Goal: Task Accomplishment & Management: Manage account settings

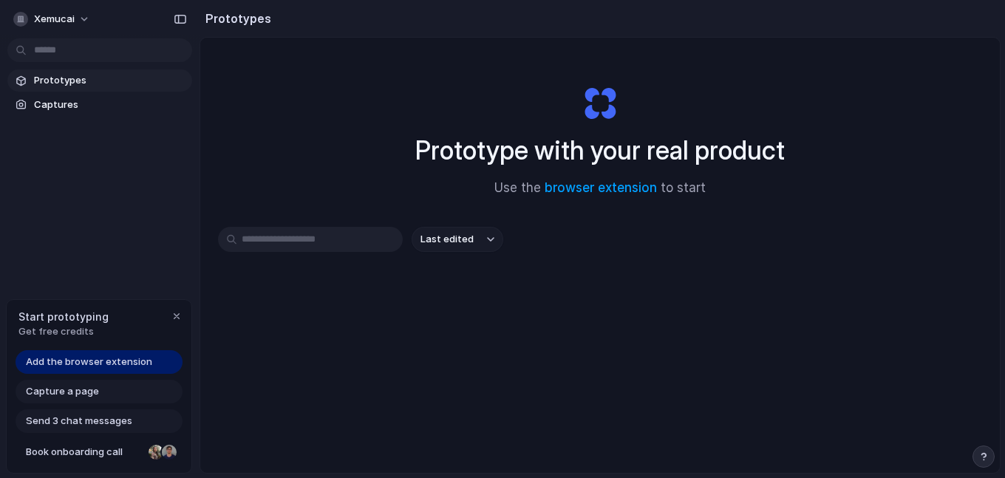
click at [89, 88] on link "Prototypes" at bounding box center [99, 80] width 185 height 22
click at [301, 233] on input "text" at bounding box center [310, 239] width 185 height 25
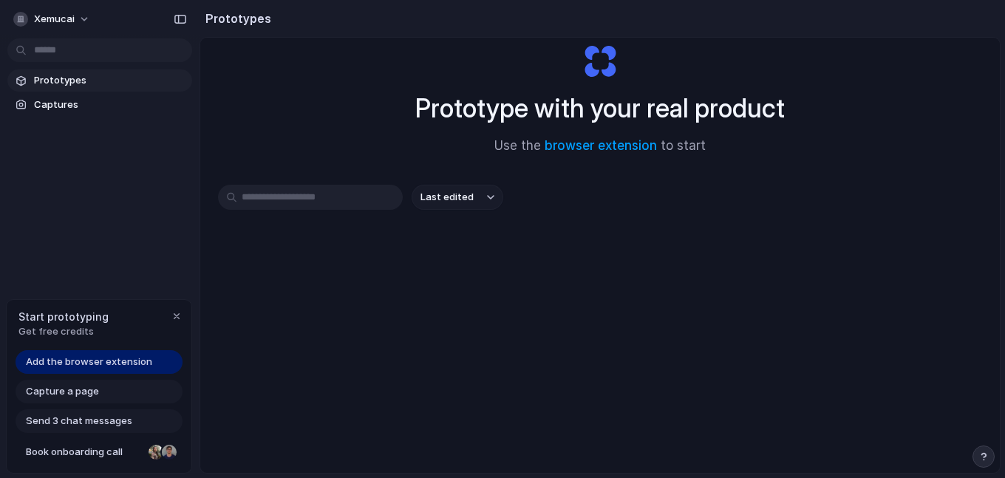
scroll to position [78, 0]
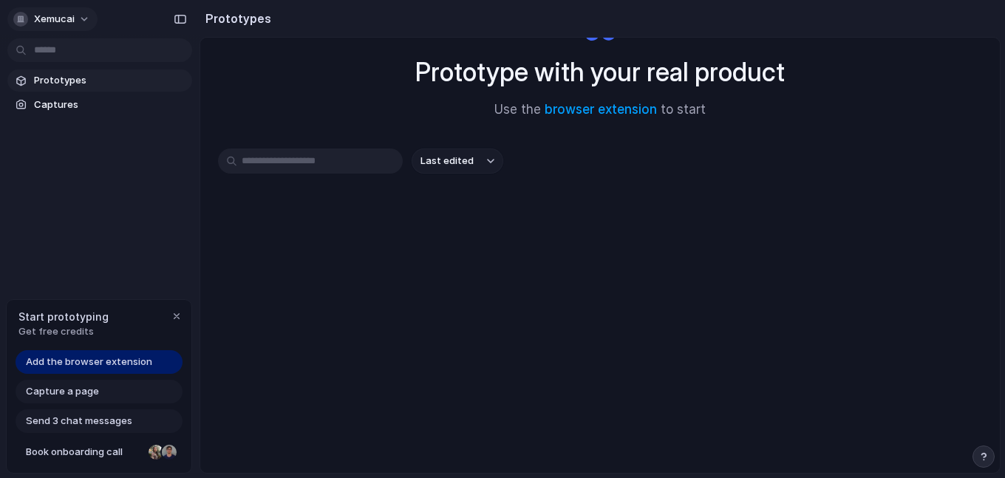
click at [68, 18] on span "xemucai" at bounding box center [54, 19] width 41 height 15
click at [87, 97] on div at bounding box center [108, 147] width 42 height 126
click at [185, 57] on div "Settings Invite members Change theme Sign out" at bounding box center [502, 239] width 1005 height 478
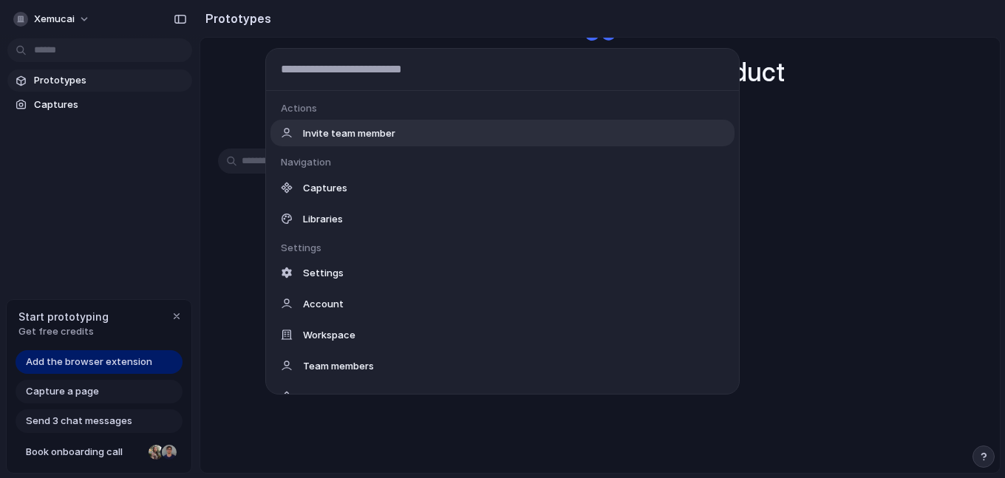
click at [73, 43] on body "xemucai Prototypes Captures Start prototyping Get free credits Add the browser …" at bounding box center [502, 239] width 1005 height 478
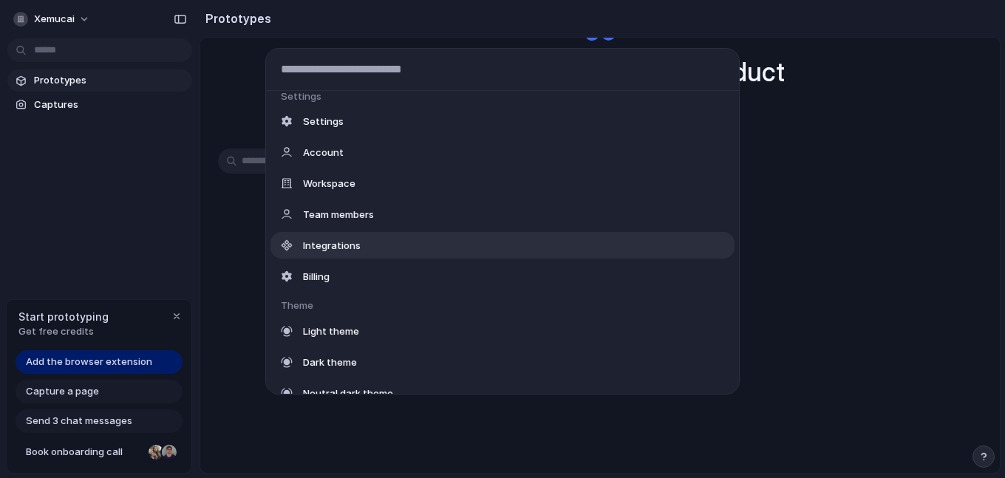
scroll to position [127, 0]
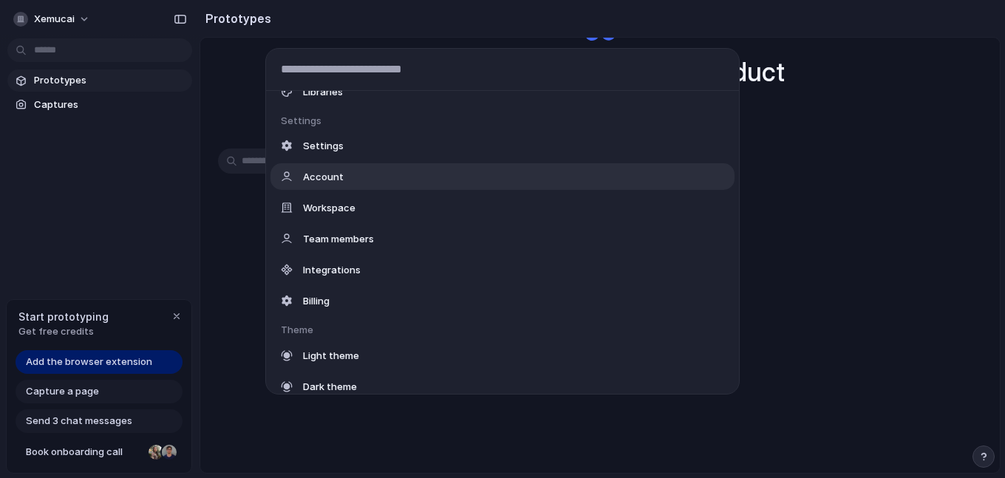
click at [341, 177] on div "Account" at bounding box center [502, 176] width 464 height 27
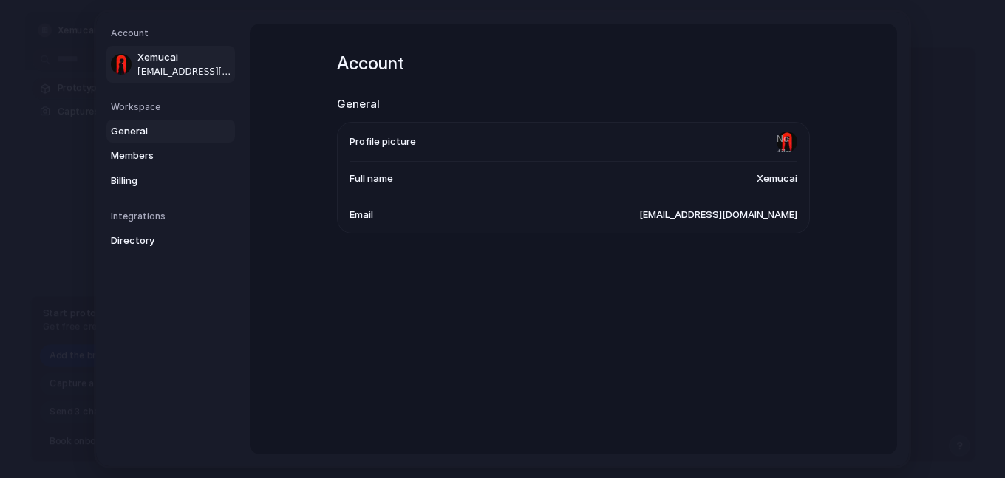
click at [134, 132] on span "General" at bounding box center [158, 131] width 95 height 15
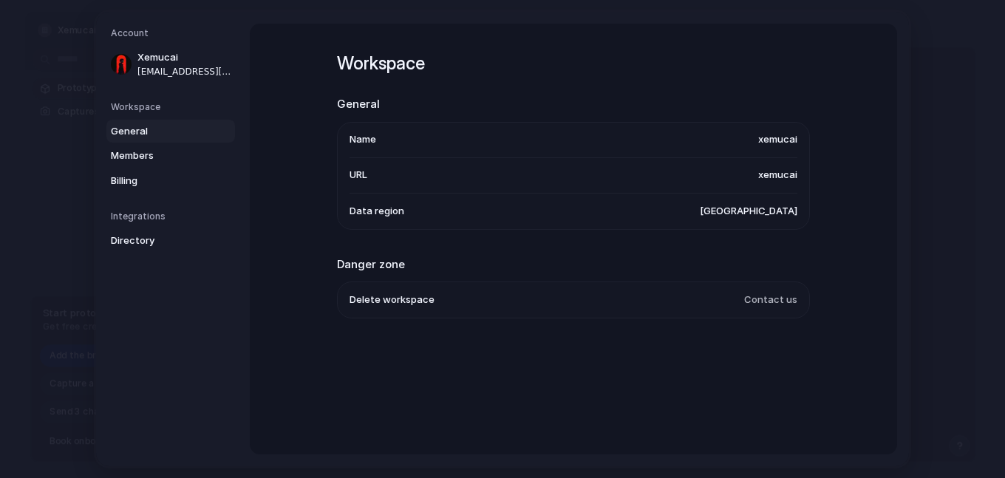
click at [777, 207] on span "[GEOGRAPHIC_DATA]" at bounding box center [749, 211] width 98 height 15
click at [118, 26] on nav "Account Xemucai [EMAIL_ADDRESS][DOMAIN_NAME] Workspace General Members Billing …" at bounding box center [173, 239] width 154 height 454
click at [124, 73] on div at bounding box center [121, 64] width 21 height 21
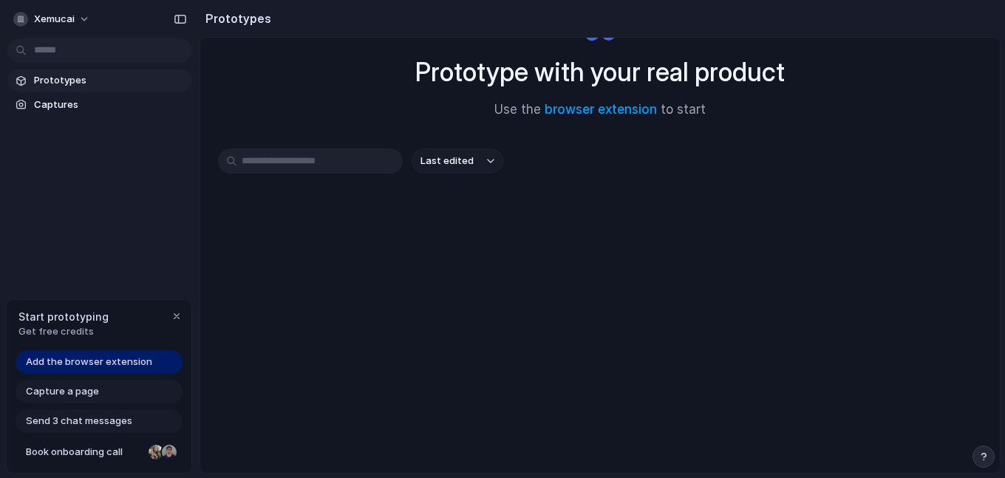
click at [106, 42] on body "xemucai Prototypes Captures Start prototyping Get free credits Add the browser …" at bounding box center [502, 239] width 1005 height 478
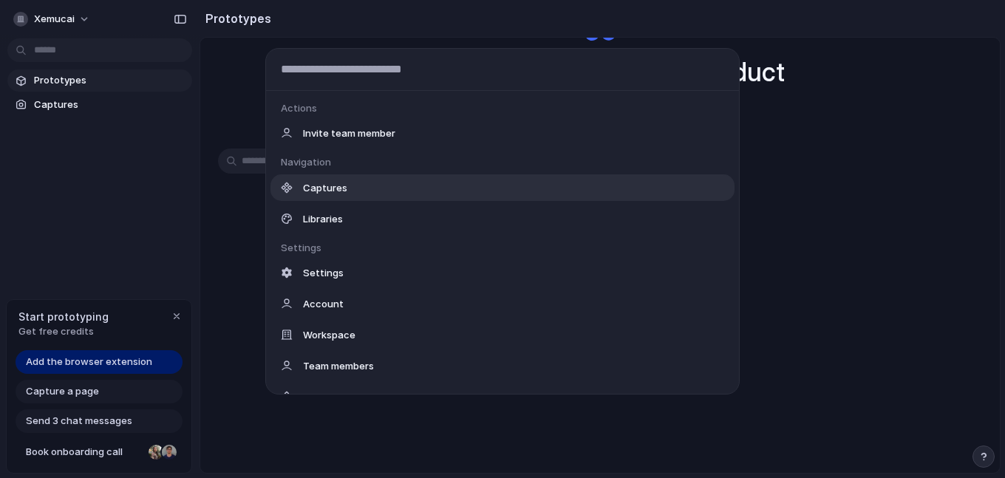
click at [346, 181] on div "Captures" at bounding box center [502, 187] width 464 height 27
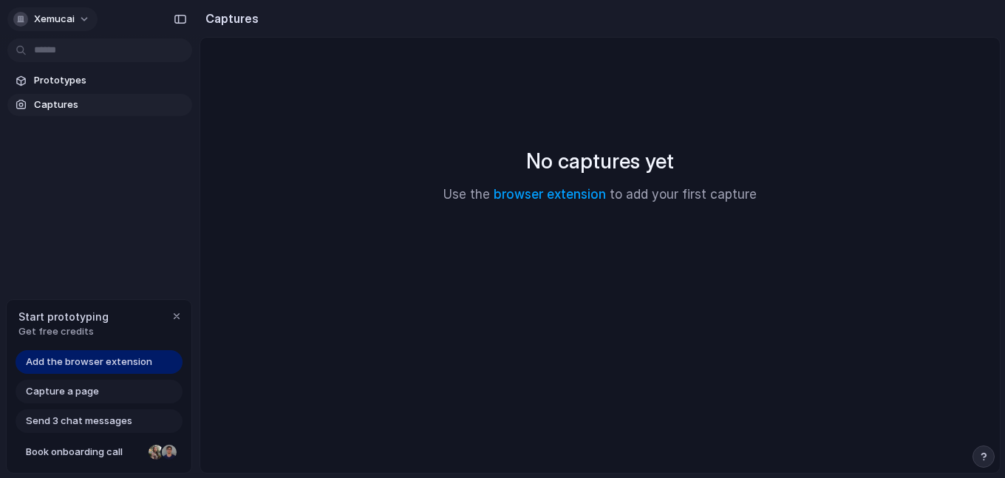
click at [54, 17] on span "xemucai" at bounding box center [54, 19] width 41 height 15
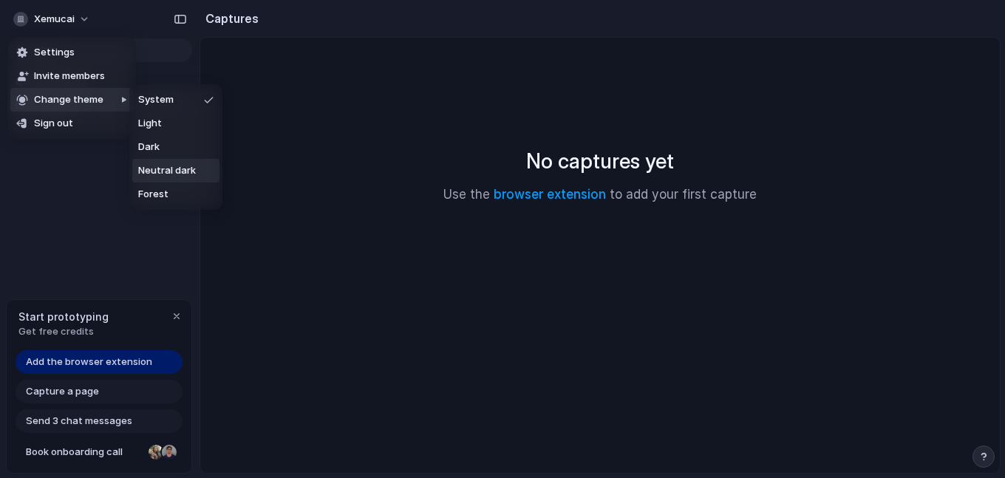
drag, startPoint x: 206, startPoint y: 204, endPoint x: 154, endPoint y: 178, distance: 58.5
click at [205, 204] on li "Forest" at bounding box center [175, 194] width 87 height 24
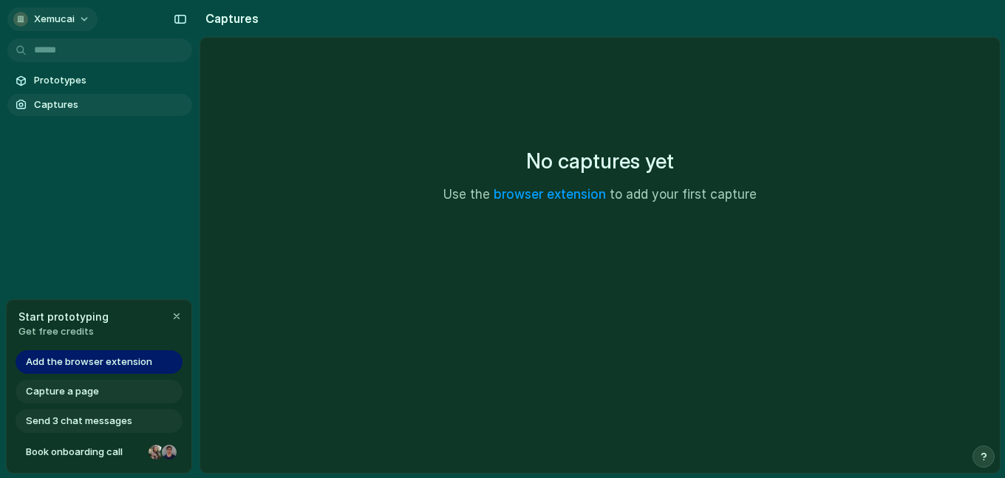
click at [49, 18] on span "xemucai" at bounding box center [54, 19] width 41 height 15
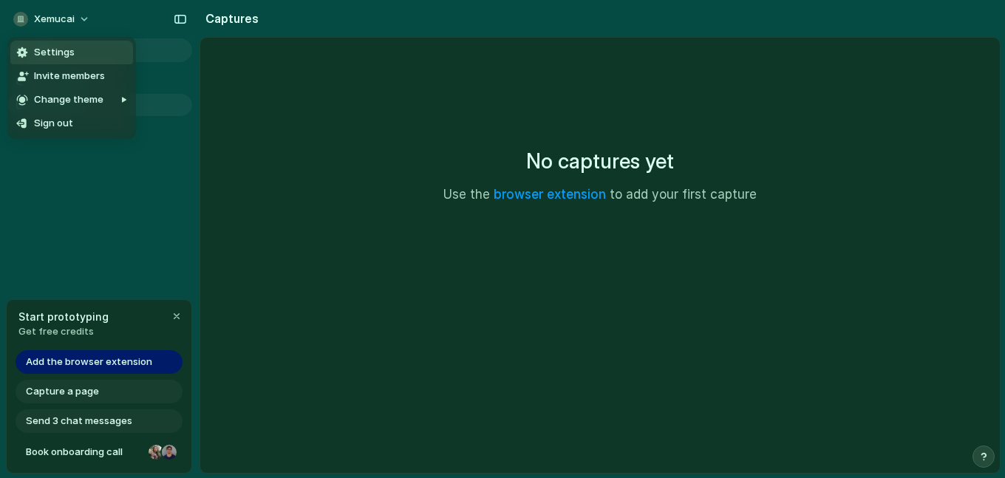
click at [148, 143] on div "Settings Invite members Change theme Sign out" at bounding box center [502, 239] width 1005 height 478
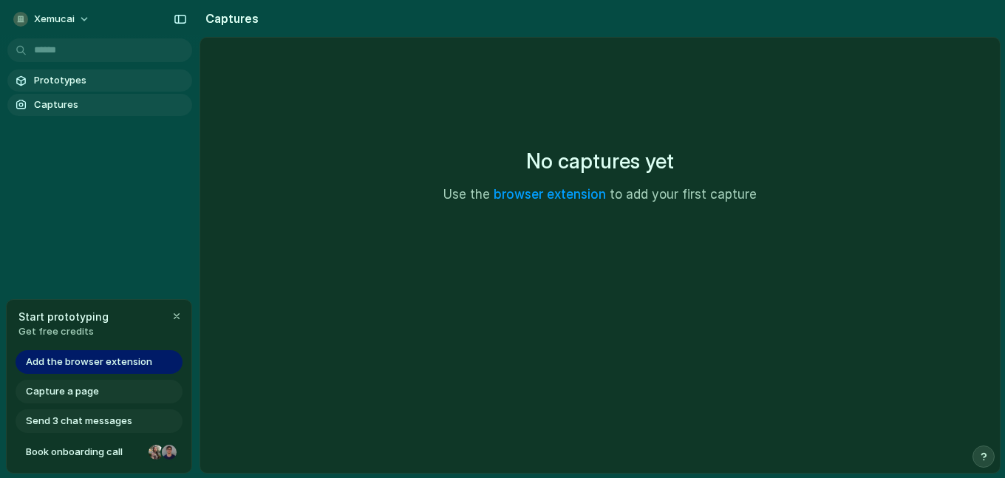
click at [51, 73] on span "Prototypes" at bounding box center [110, 80] width 152 height 15
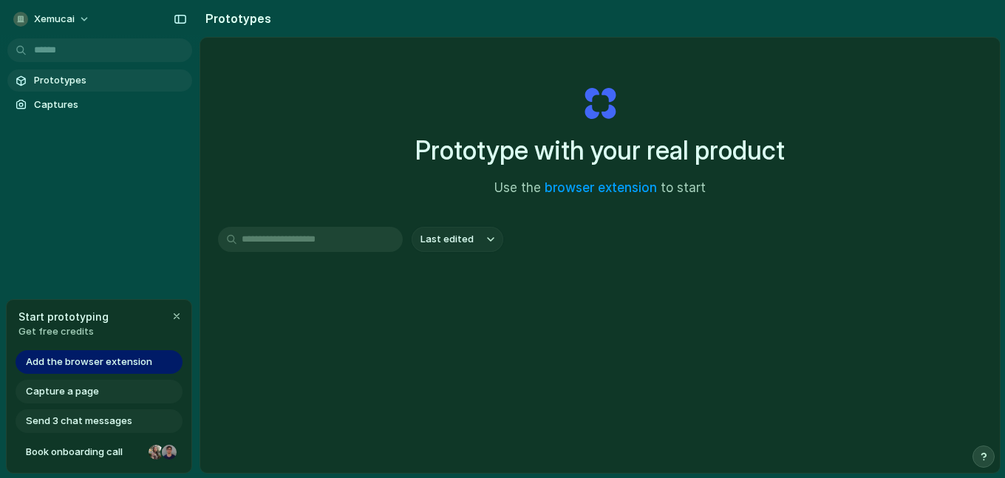
click at [61, 58] on body "xemucai Prototypes Captures Start prototyping Get free credits Add the browser …" at bounding box center [502, 239] width 1005 height 478
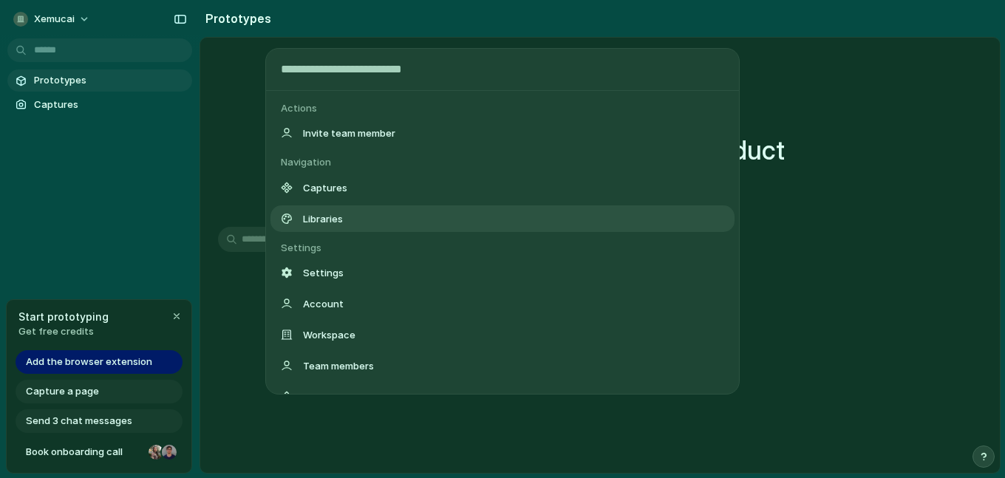
click at [298, 212] on div "Libraries" at bounding box center [502, 218] width 464 height 27
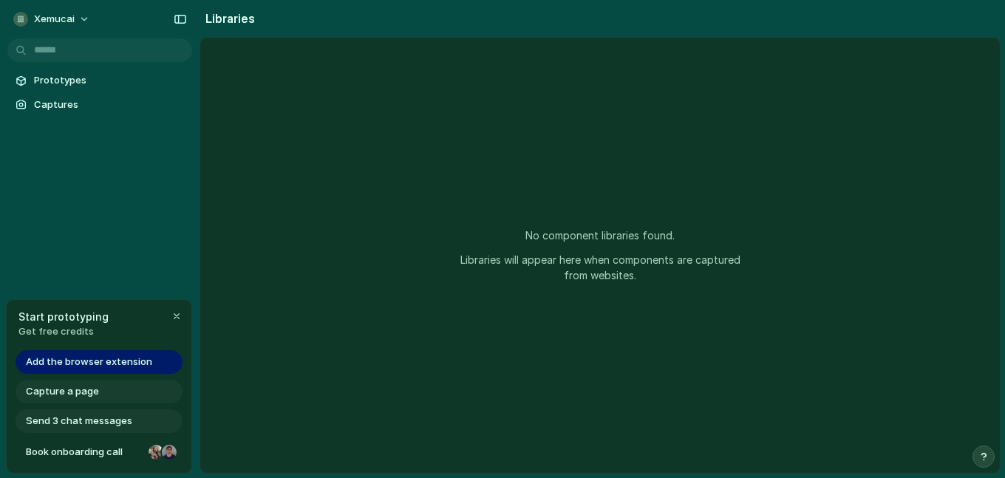
click at [58, 59] on body "xemucai Prototypes Captures Start prototyping Get free credits Add the browser …" at bounding box center [502, 239] width 1005 height 478
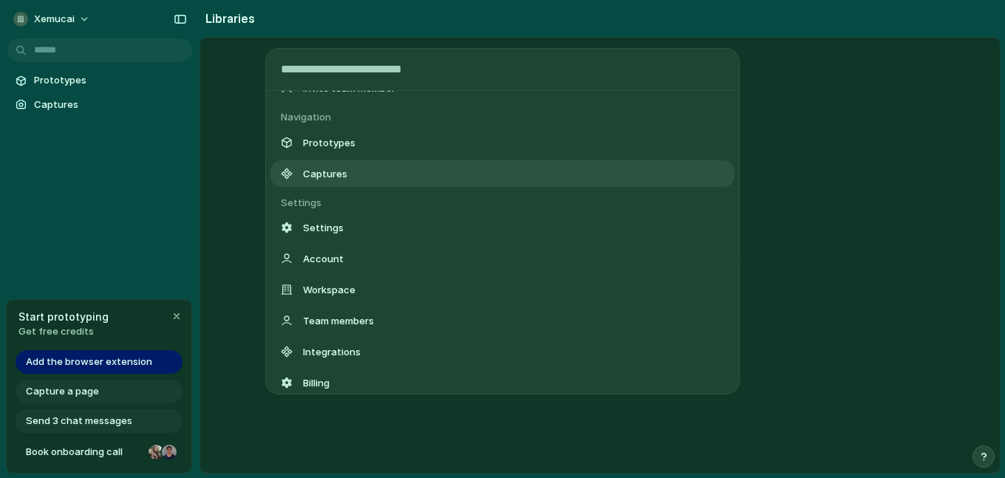
scroll to position [74, 0]
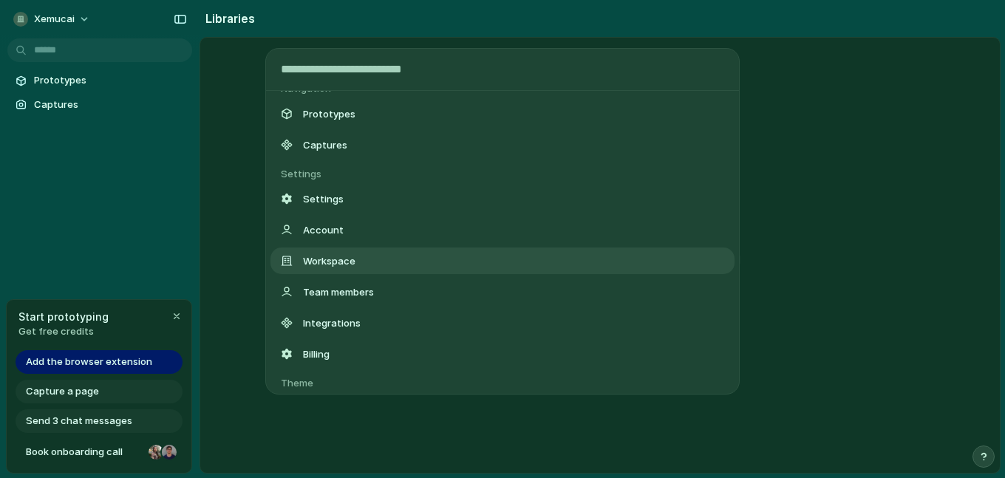
click at [343, 262] on span "Workspace" at bounding box center [329, 260] width 52 height 15
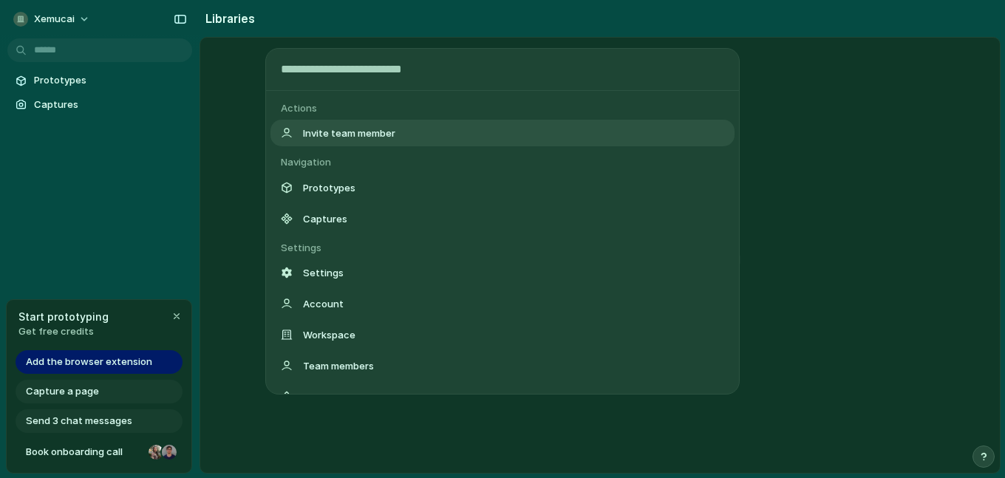
click at [86, 44] on body "xemucai Prototypes Captures Start prototyping Get free credits Add the browser …" at bounding box center [502, 239] width 1005 height 478
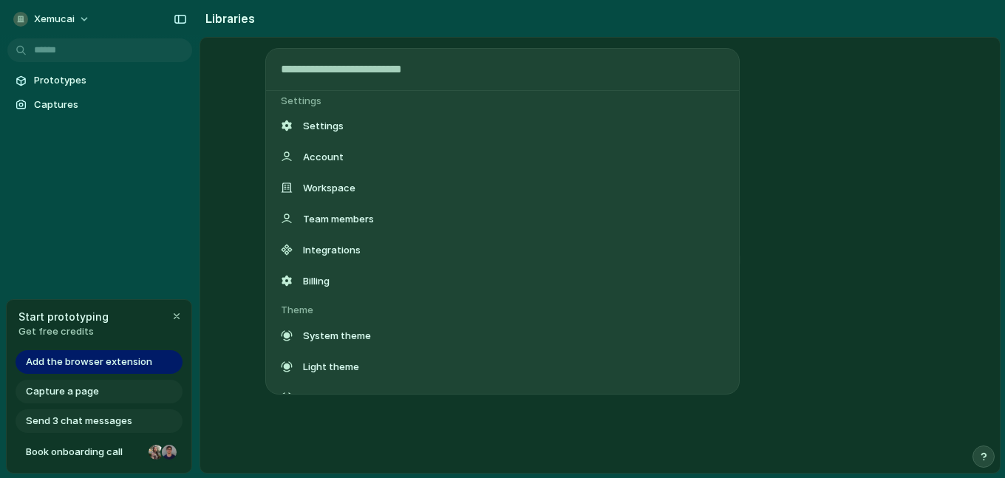
scroll to position [148, 0]
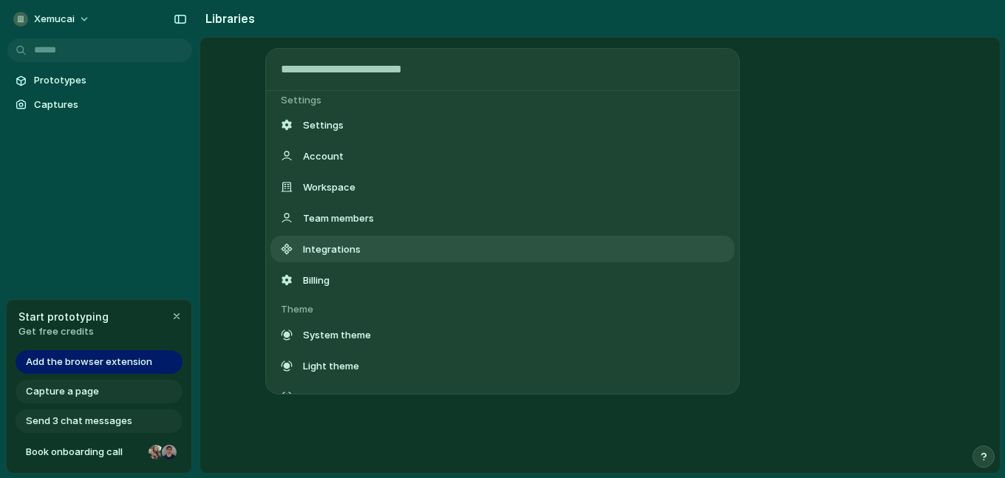
click at [344, 250] on span "Integrations" at bounding box center [332, 249] width 58 height 15
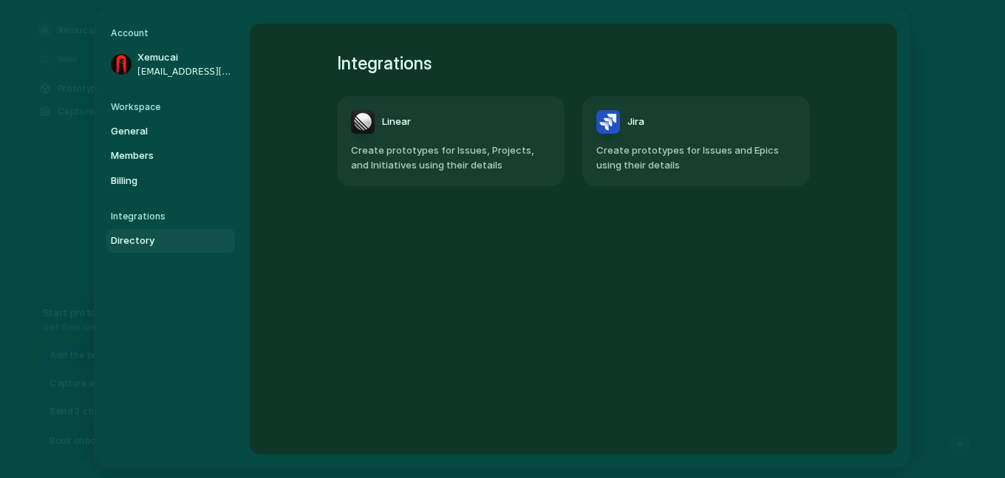
click at [708, 164] on span "Create prototypes for Issues and Epics using their details" at bounding box center [695, 157] width 199 height 29
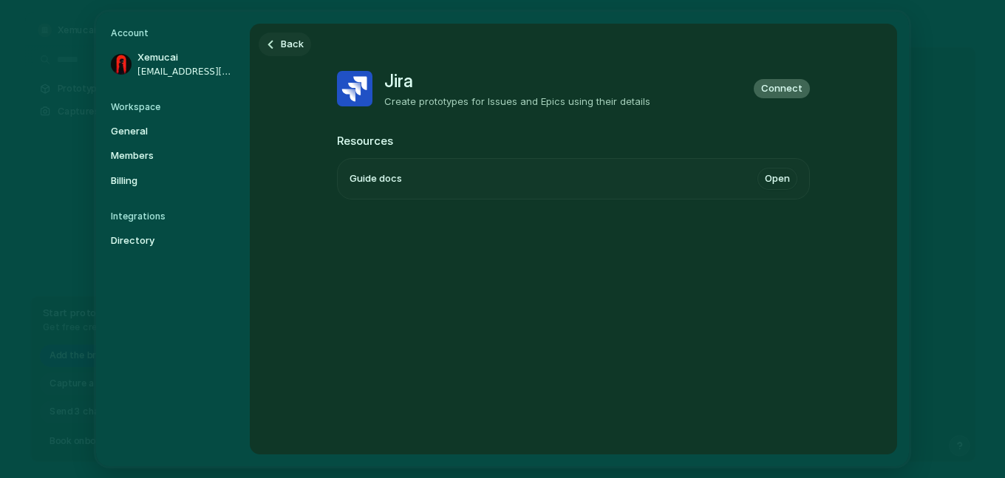
click at [266, 45] on div at bounding box center [270, 44] width 9 height 9
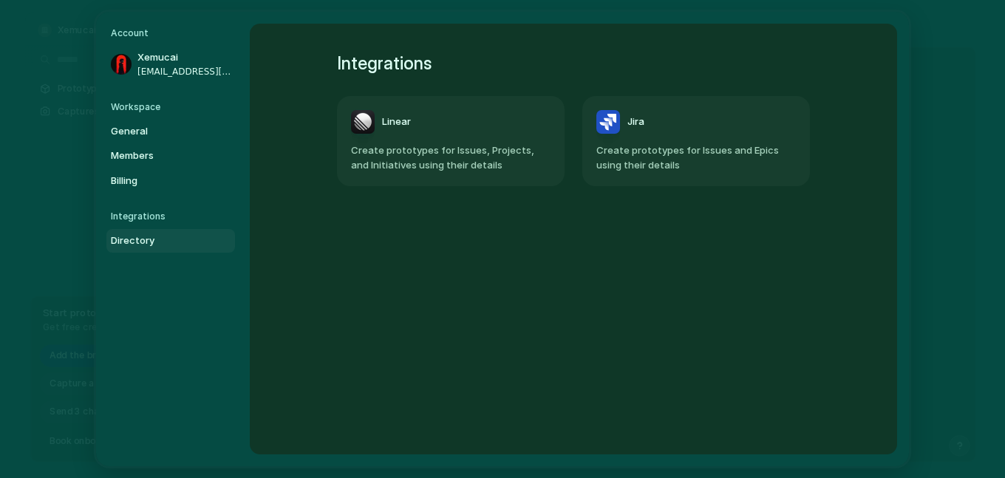
drag, startPoint x: 174, startPoint y: 98, endPoint x: 162, endPoint y: 95, distance: 12.8
click at [174, 98] on nav "Account Xemucai [EMAIL_ADDRESS][DOMAIN_NAME] Workspace General Members Billing …" at bounding box center [173, 239] width 154 height 454
click at [127, 47] on link "Xemucai [EMAIL_ADDRESS][DOMAIN_NAME]" at bounding box center [170, 64] width 129 height 37
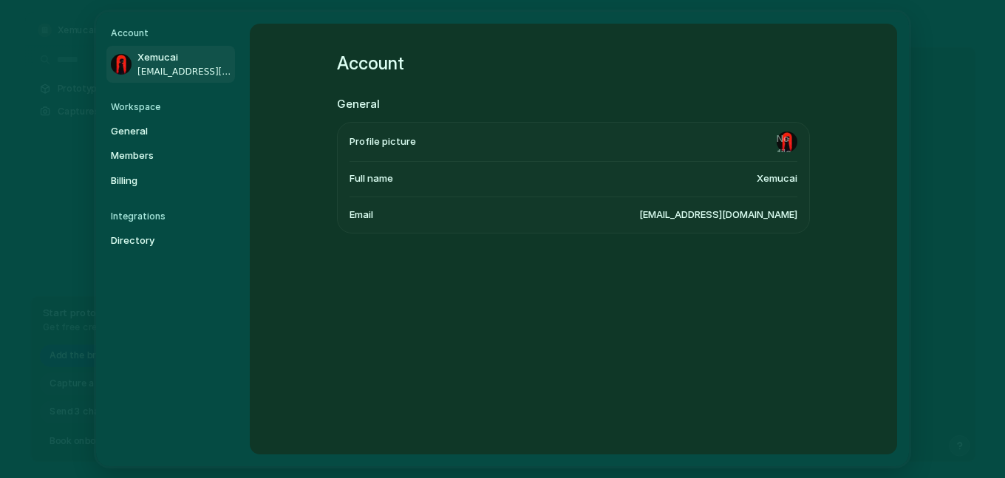
click at [159, 69] on span "[EMAIL_ADDRESS][DOMAIN_NAME]" at bounding box center [184, 71] width 95 height 13
click at [98, 52] on nav "Account Xemucai [EMAIL_ADDRESS][DOMAIN_NAME] Workspace General Members Billing …" at bounding box center [173, 239] width 154 height 454
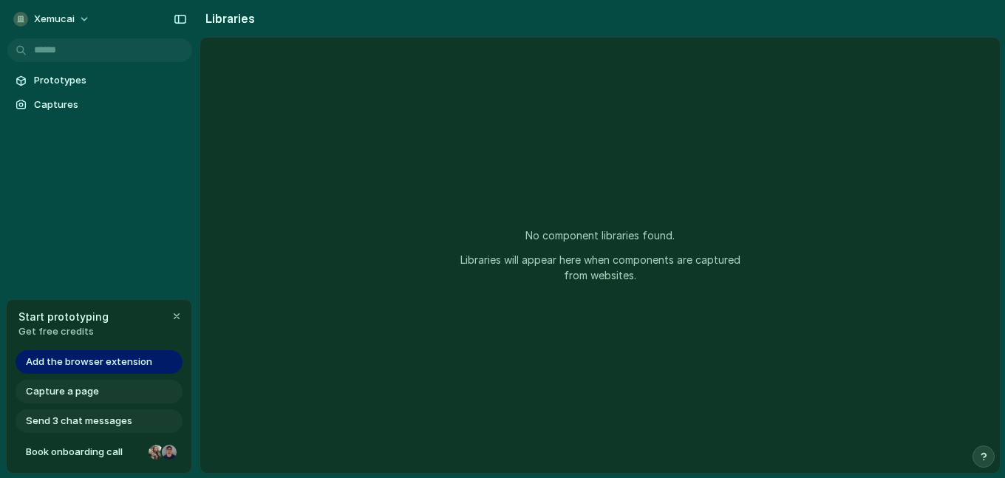
click at [105, 363] on span "Add the browser extension" at bounding box center [89, 362] width 126 height 15
click at [105, 417] on span "Send 3 chat messages" at bounding box center [79, 421] width 106 height 15
click at [174, 446] on div at bounding box center [169, 452] width 15 height 15
click at [92, 427] on span "Send 3 chat messages" at bounding box center [79, 421] width 106 height 15
click at [55, 391] on span "Capture a page" at bounding box center [62, 391] width 73 height 15
